Goal: Task Accomplishment & Management: Complete application form

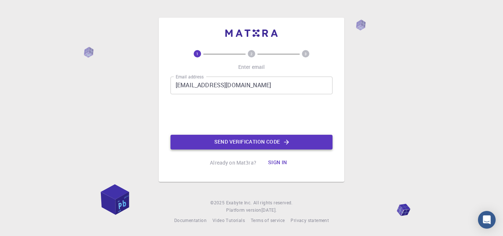
click at [239, 143] on button "Send verification code" at bounding box center [251, 142] width 162 height 15
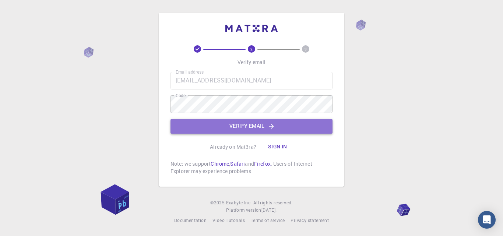
click at [252, 127] on button "Verify email" at bounding box center [251, 126] width 162 height 15
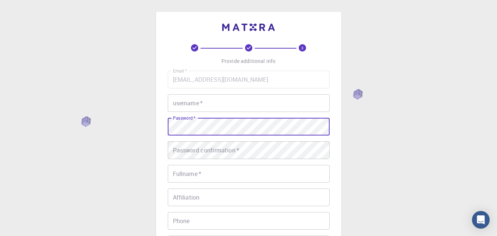
click at [79, 107] on div "3 Provide additional info Email   * [EMAIL_ADDRESS][DOMAIN_NAME] Email   * user…" at bounding box center [248, 187] width 497 height 375
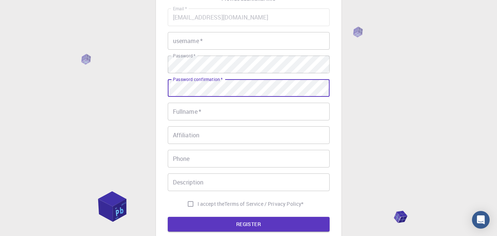
scroll to position [74, 0]
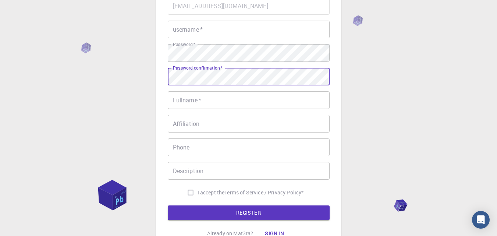
click at [207, 103] on input "Fullname   *" at bounding box center [249, 100] width 162 height 18
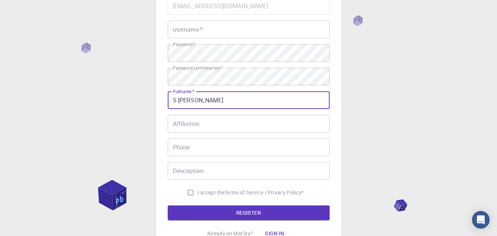
type input "S [PERSON_NAME]"
click at [190, 127] on input "Affiliation" at bounding box center [249, 124] width 162 height 18
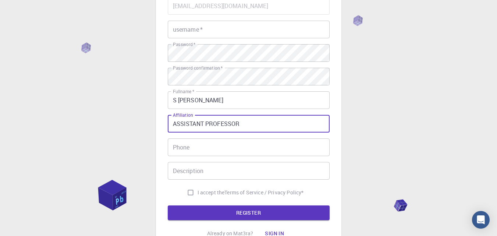
type input "ASSISTANT PROFESSOR"
click at [191, 145] on input "Phone" at bounding box center [249, 147] width 162 height 18
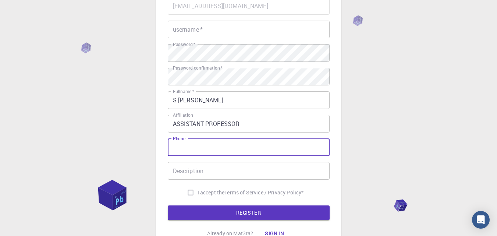
type input "08099232981"
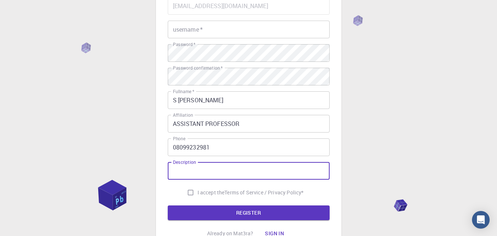
click at [191, 174] on input "Description" at bounding box center [249, 171] width 162 height 18
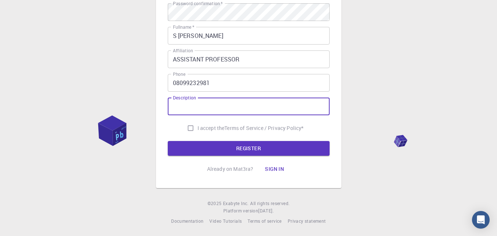
scroll to position [139, 0]
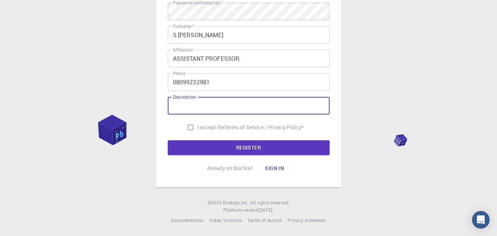
click at [189, 127] on input "I accept the Terms of Service / Privacy Policy *" at bounding box center [191, 127] width 14 height 14
checkbox input "true"
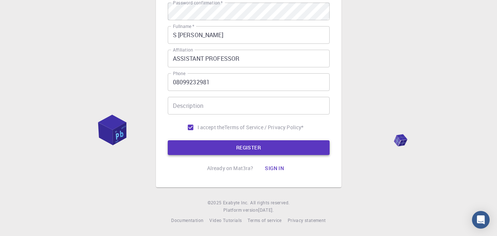
click at [233, 145] on button "REGISTER" at bounding box center [249, 147] width 162 height 15
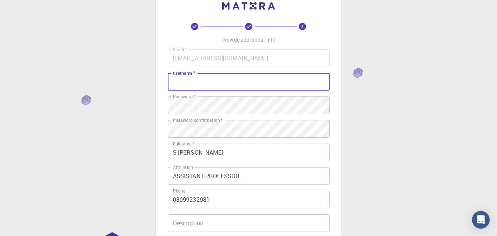
scroll to position [21, 0]
click at [199, 83] on input "username   *" at bounding box center [249, 83] width 162 height 18
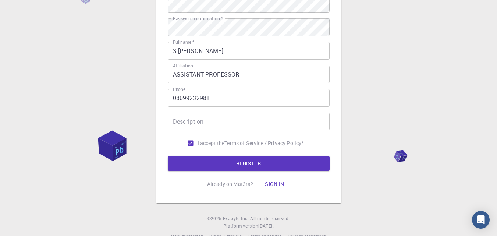
scroll to position [131, 0]
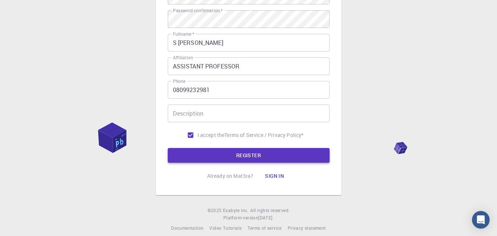
type input "itsspraveen4u"
click at [236, 153] on button "REGISTER" at bounding box center [249, 155] width 162 height 15
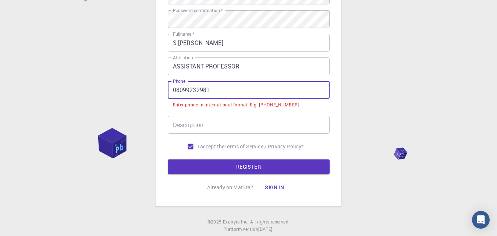
click at [175, 90] on input "08099232981" at bounding box center [249, 90] width 162 height 18
click at [367, 110] on div "3 Provide additional info Email   * [EMAIL_ADDRESS][DOMAIN_NAME] Email   * user…" at bounding box center [248, 62] width 497 height 386
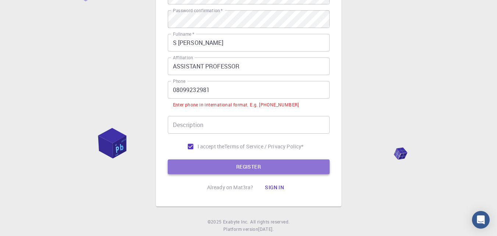
click at [251, 170] on button "REGISTER" at bounding box center [249, 166] width 162 height 15
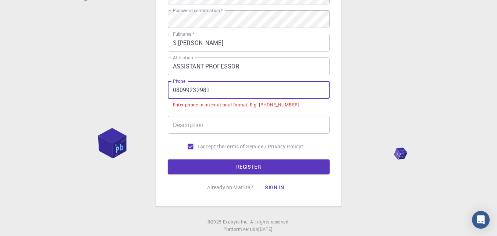
click at [176, 90] on input "08099232981" at bounding box center [249, 90] width 162 height 18
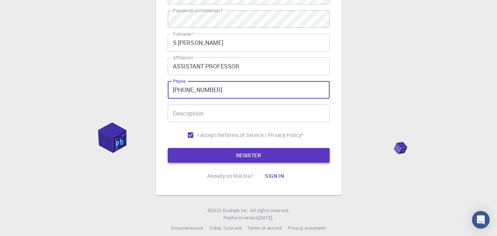
type input "[PHONE_NUMBER]"
click at [240, 157] on button "REGISTER" at bounding box center [249, 155] width 162 height 15
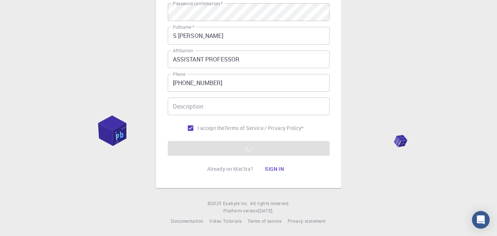
scroll to position [139, 0]
click at [217, 106] on input "Description" at bounding box center [249, 106] width 162 height 18
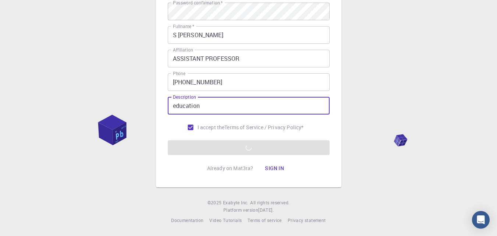
type input "education"
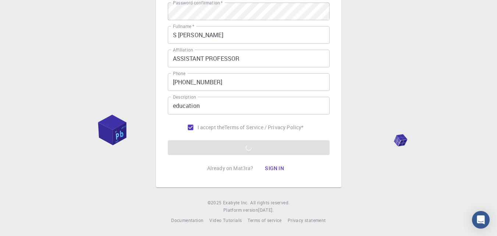
click at [245, 142] on form "Email   * [EMAIL_ADDRESS][DOMAIN_NAME] Email   * username   * itsspraveen4u use…" at bounding box center [249, 43] width 162 height 223
click at [246, 151] on form "Email   * [EMAIL_ADDRESS][DOMAIN_NAME] Email   * username   * itsspraveen4u use…" at bounding box center [249, 43] width 162 height 223
click at [275, 170] on button "Sign in" at bounding box center [274, 168] width 31 height 15
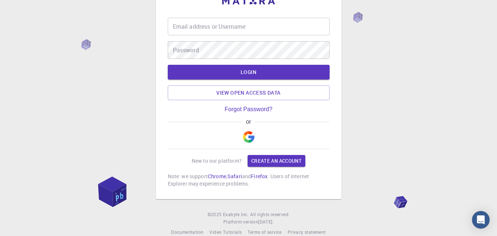
scroll to position [38, 0]
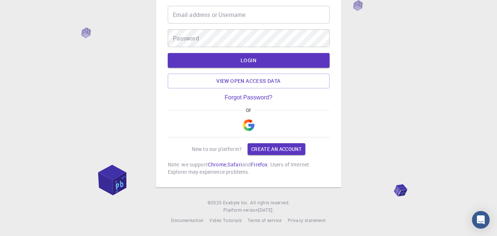
type input "[EMAIL_ADDRESS][DOMAIN_NAME]"
click at [264, 62] on button "LOGIN" at bounding box center [249, 60] width 162 height 15
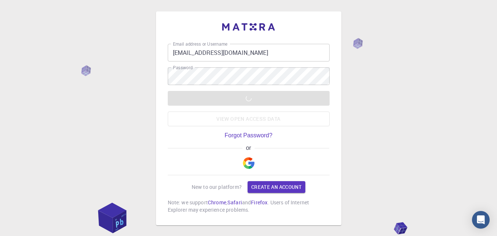
scroll to position [0, 0]
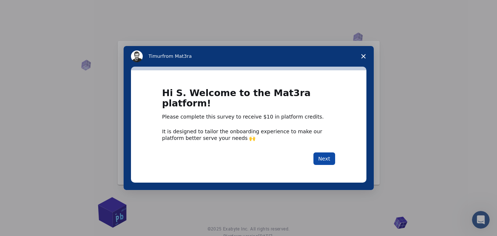
click at [325, 156] on button "Next" at bounding box center [325, 158] width 22 height 13
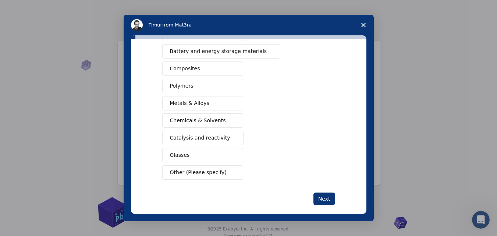
scroll to position [74, 0]
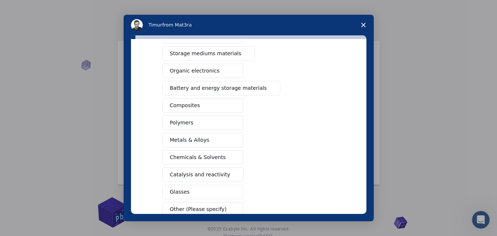
click at [199, 143] on span "Metals & Alloys" at bounding box center [189, 140] width 39 height 8
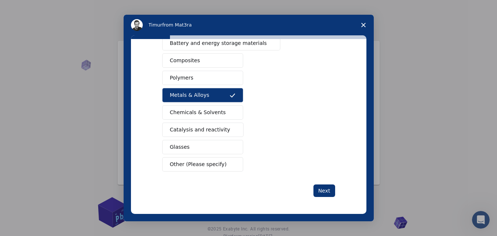
scroll to position [119, 0]
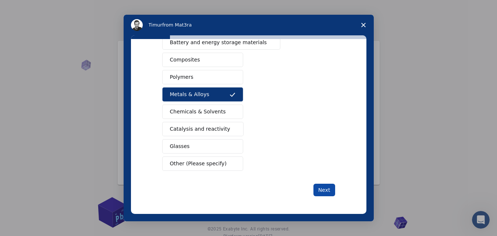
click at [317, 190] on button "Next" at bounding box center [325, 190] width 22 height 13
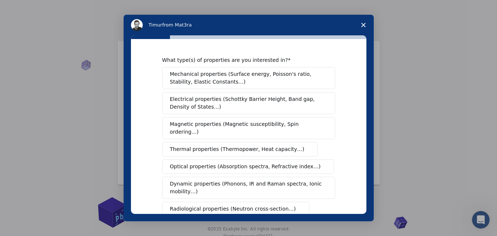
click at [217, 82] on span "Mechanical properties (Surface energy, Poisson's ratio, Stability, Elastic Cons…" at bounding box center [246, 77] width 153 height 15
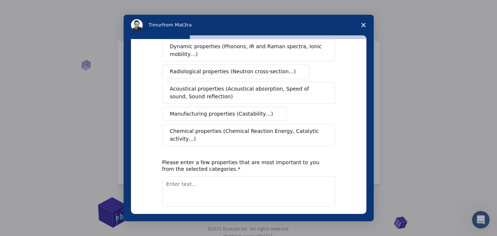
scroll to position [147, 0]
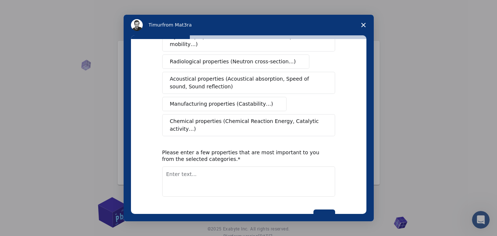
click at [232, 100] on span "Manufacturing properties (Castability…)" at bounding box center [221, 104] width 103 height 8
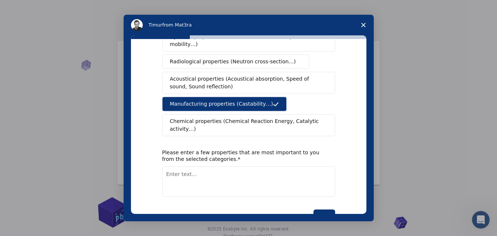
click at [251, 117] on span "Chemical properties (Chemical Reaction Energy, Catalytic activity…)" at bounding box center [246, 124] width 152 height 15
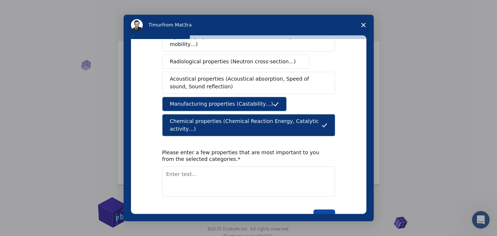
click at [325, 209] on button "Next" at bounding box center [325, 215] width 22 height 13
click at [194, 170] on textarea "Enter text..." at bounding box center [248, 181] width 173 height 30
type textarea "steels and aluminum"
click at [321, 209] on button "Next" at bounding box center [325, 215] width 22 height 13
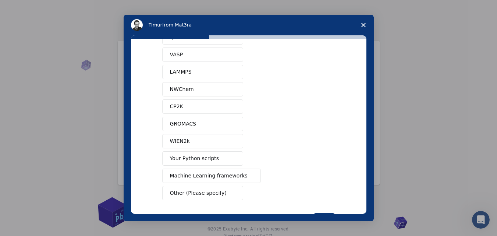
scroll to position [66, 0]
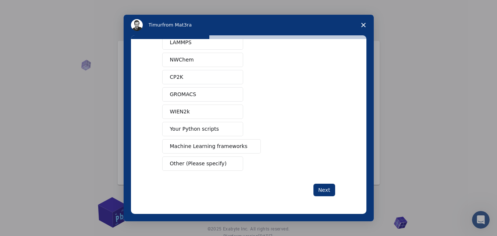
click at [206, 147] on span "Machine Learning frameworks" at bounding box center [209, 146] width 78 height 8
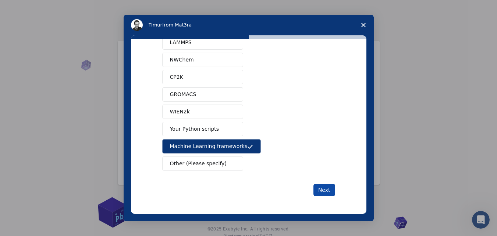
click at [326, 188] on button "Next" at bounding box center [325, 190] width 22 height 13
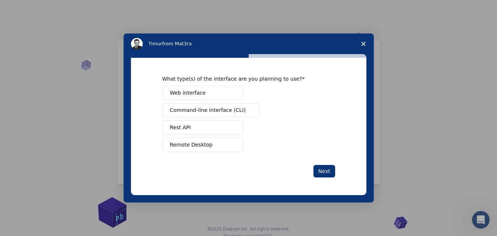
click at [192, 148] on span "Remote Desktop" at bounding box center [191, 145] width 43 height 8
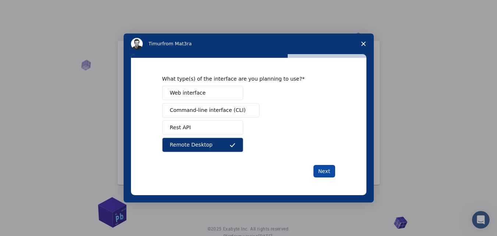
click at [325, 171] on button "Next" at bounding box center [325, 171] width 22 height 13
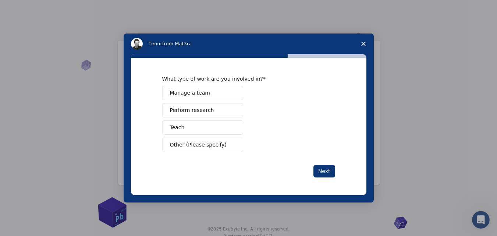
click at [185, 128] on button "Teach" at bounding box center [202, 127] width 81 height 14
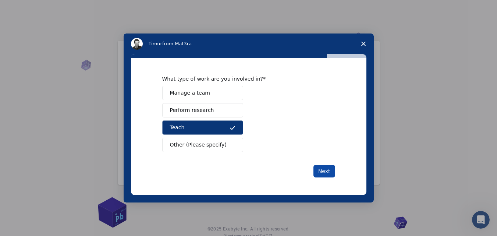
click at [330, 167] on button "Next" at bounding box center [325, 171] width 22 height 13
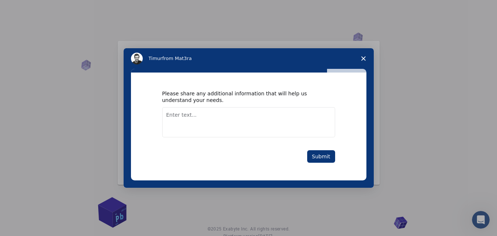
click at [189, 119] on textarea "Enter text..." at bounding box center [248, 122] width 173 height 30
type textarea "research work"
click at [321, 152] on button "Submit" at bounding box center [321, 156] width 28 height 13
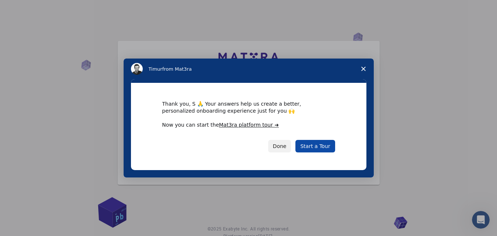
click at [323, 148] on link "Start a Tour" at bounding box center [315, 146] width 39 height 13
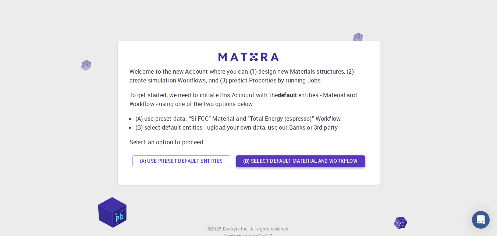
click at [266, 163] on button "(B) Select default material and workflow" at bounding box center [300, 161] width 129 height 12
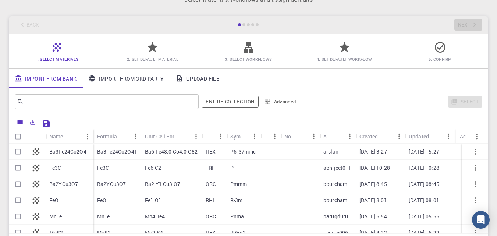
scroll to position [37, 0]
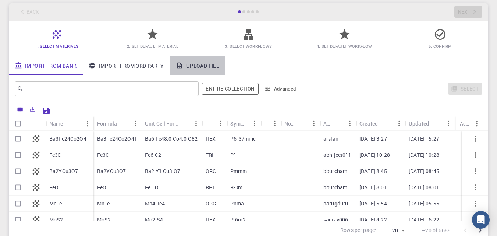
click at [195, 64] on link "Upload File" at bounding box center [197, 65] width 55 height 19
